Goal: Task Accomplishment & Management: Complete application form

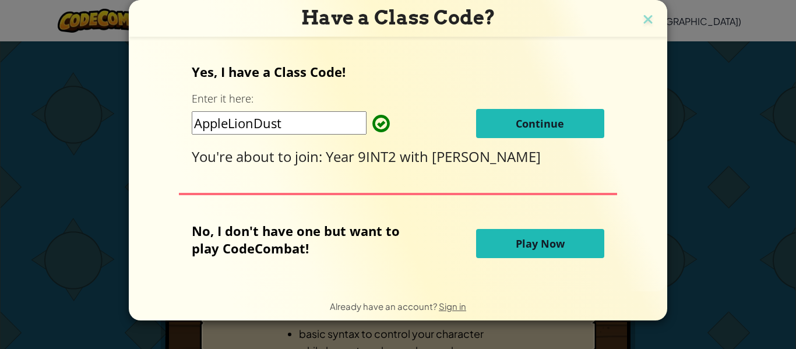
click at [578, 113] on button "Continue" at bounding box center [540, 123] width 128 height 29
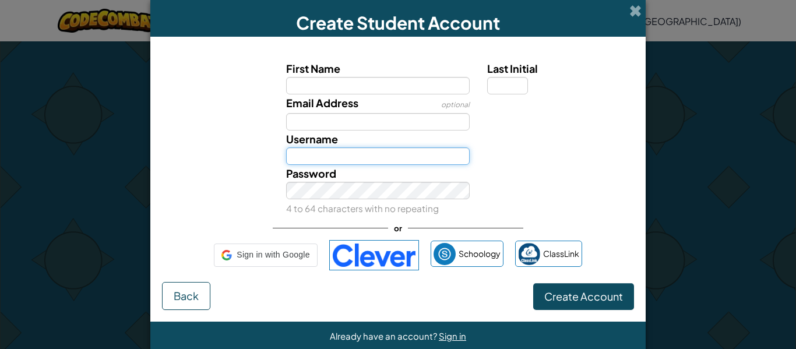
type input "AmberR124"
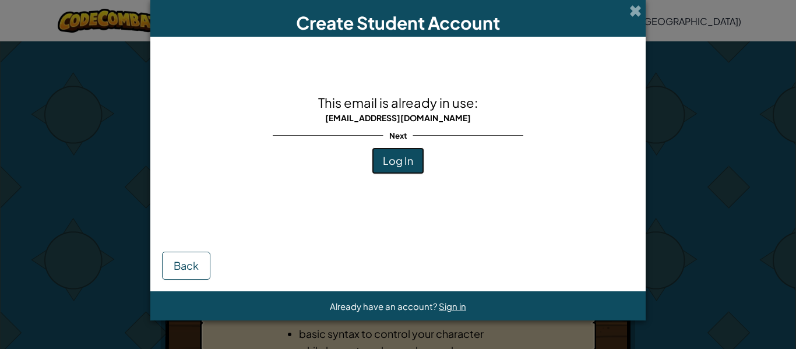
click at [412, 163] on span "Log In" at bounding box center [398, 160] width 30 height 13
